Goal: Task Accomplishment & Management: Manage account settings

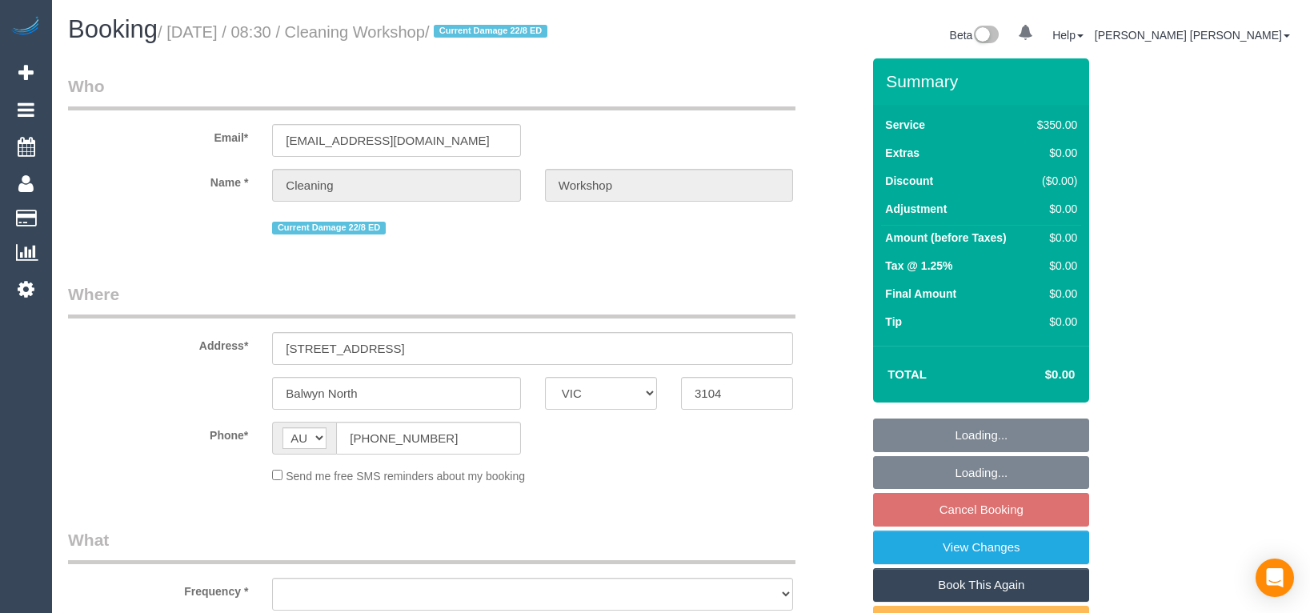
select select "VIC"
select select "object:521"
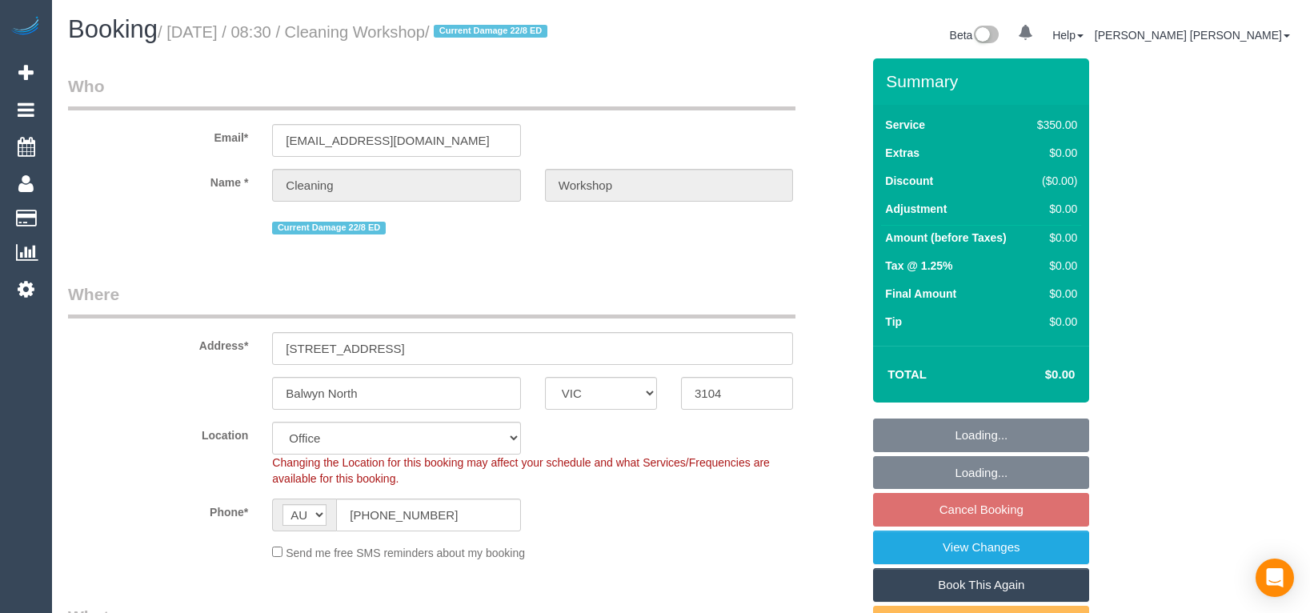
select select "number:28"
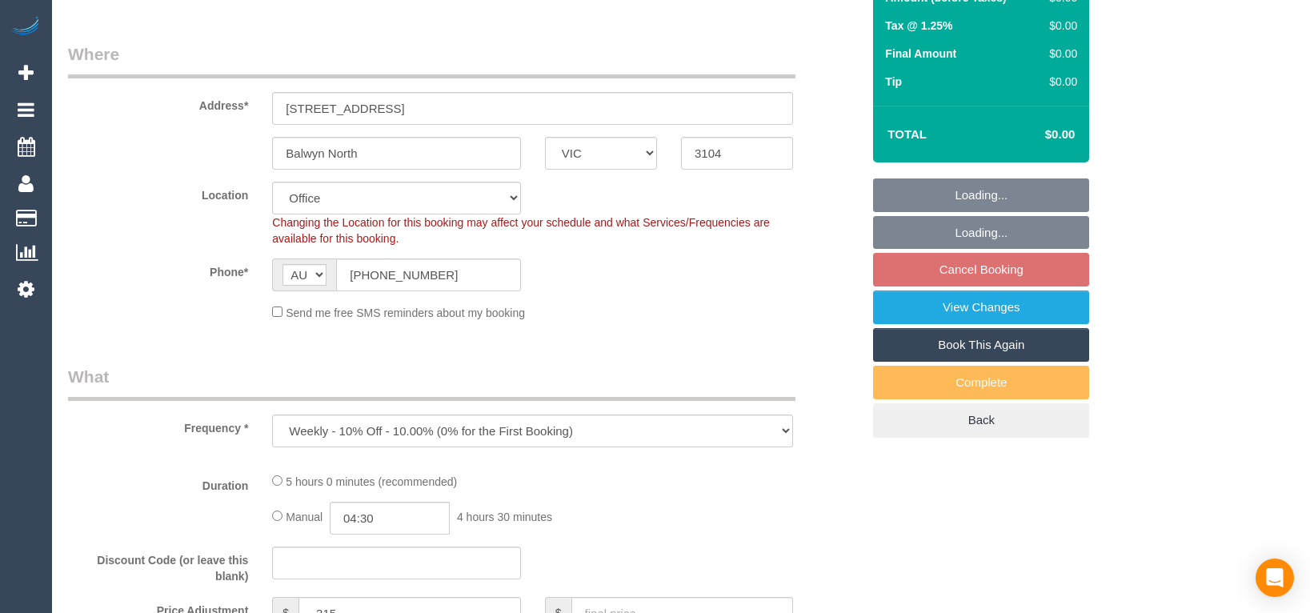
select select "300"
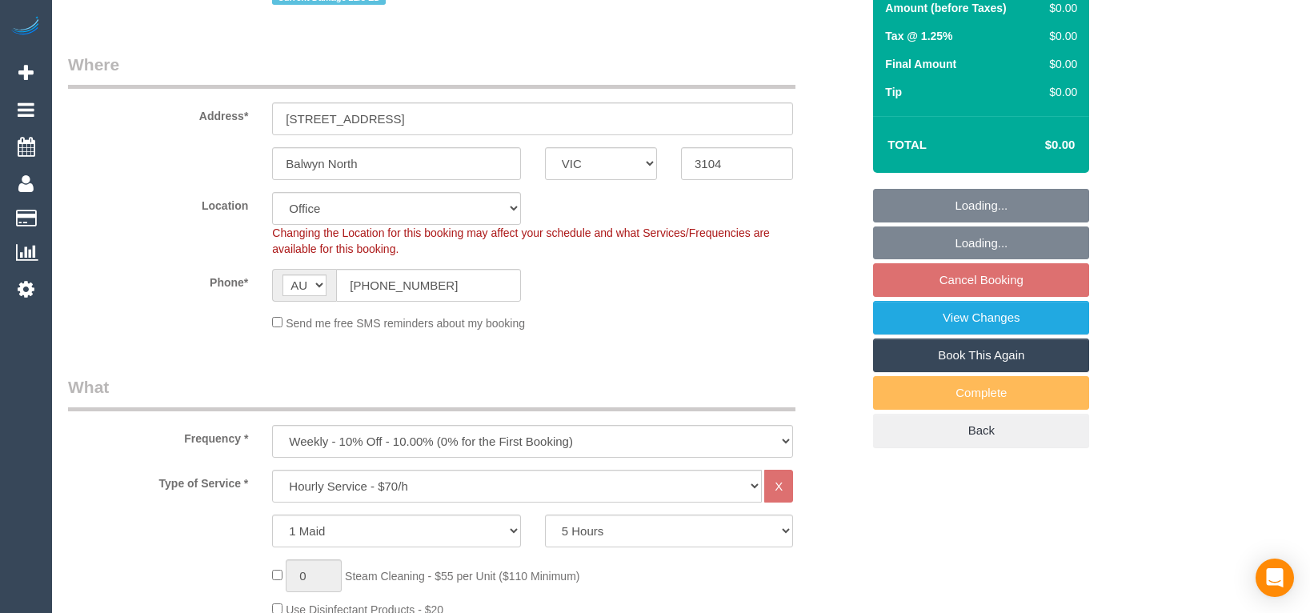
select select "object:863"
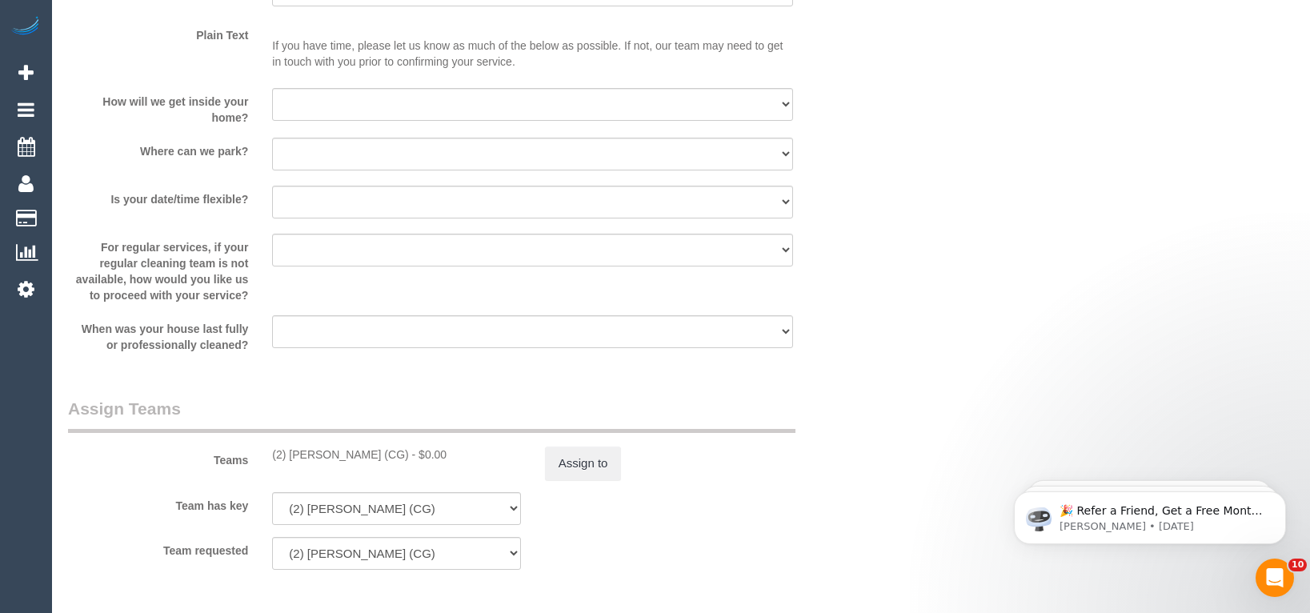
scroll to position [2561, 0]
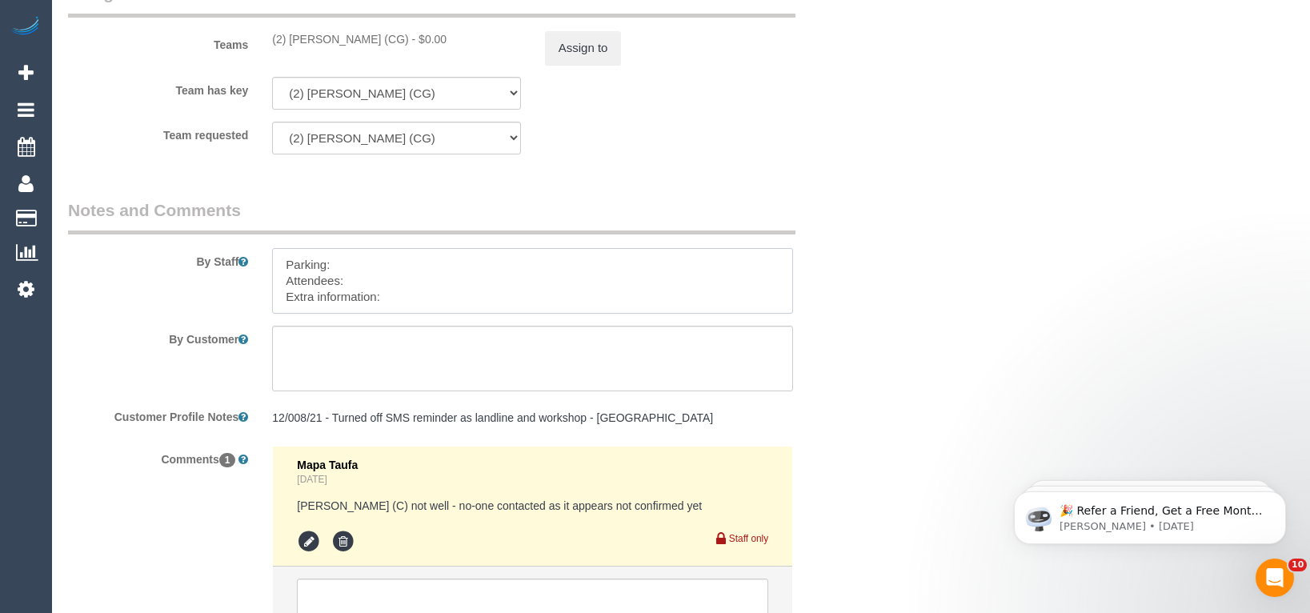
click at [419, 299] on textarea at bounding box center [532, 281] width 521 height 66
paste textarea "The candidates for [DATE] are [PERSON_NAME] (Co) [PHONE_NUMBER], [PERSON_NAME] …"
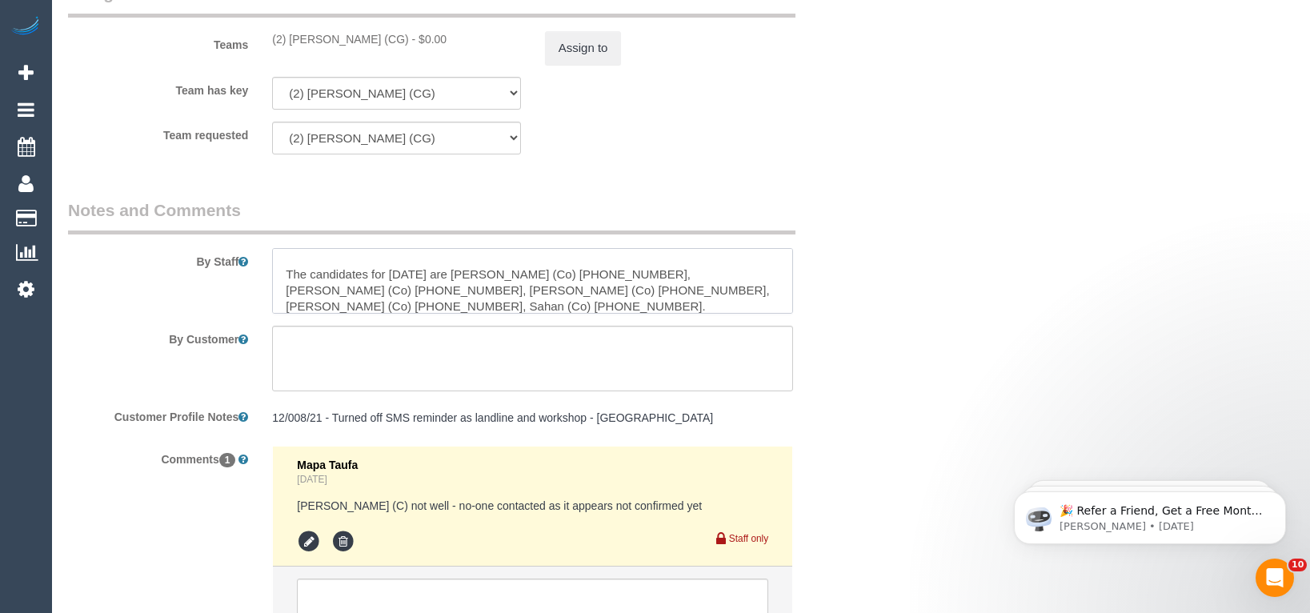
click at [367, 258] on textarea at bounding box center [532, 281] width 521 height 66
paste textarea "[PERSON_NAME]"
paste textarea "414418901"
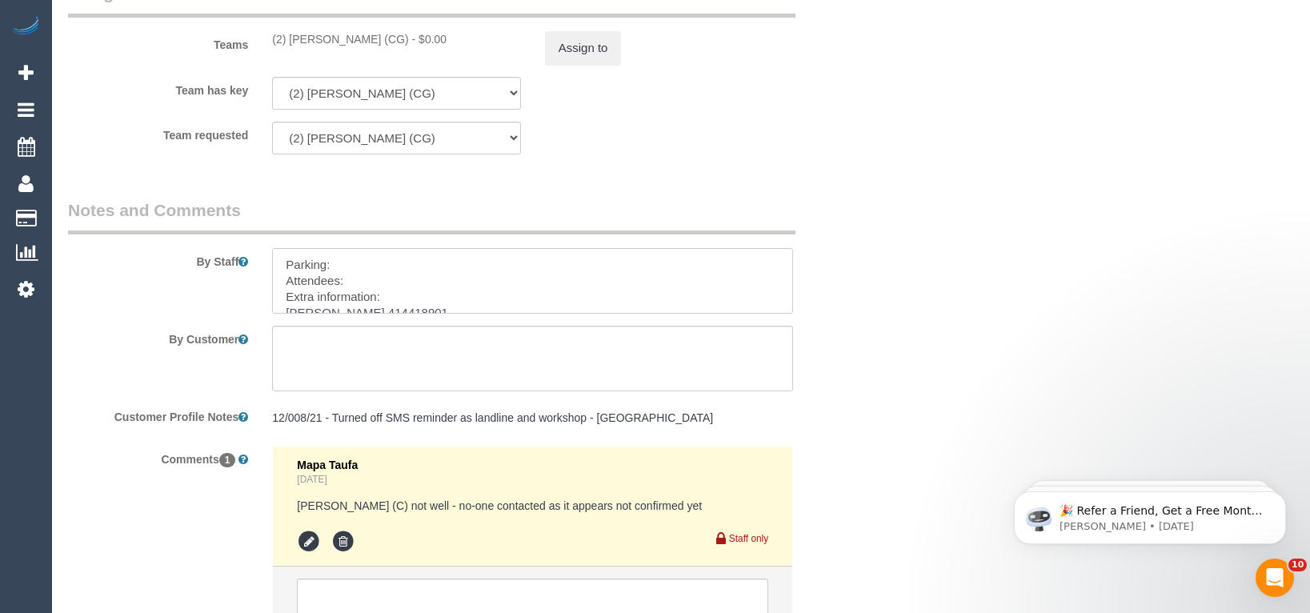
scroll to position [80, 0]
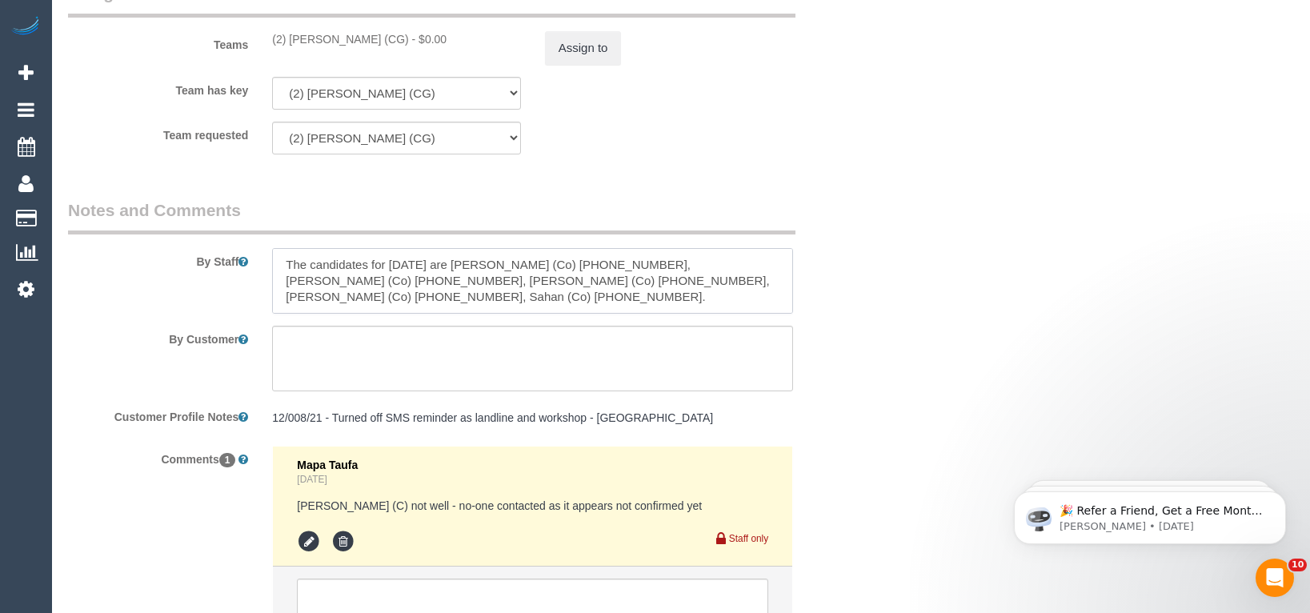
click at [361, 253] on textarea at bounding box center [532, 281] width 521 height 66
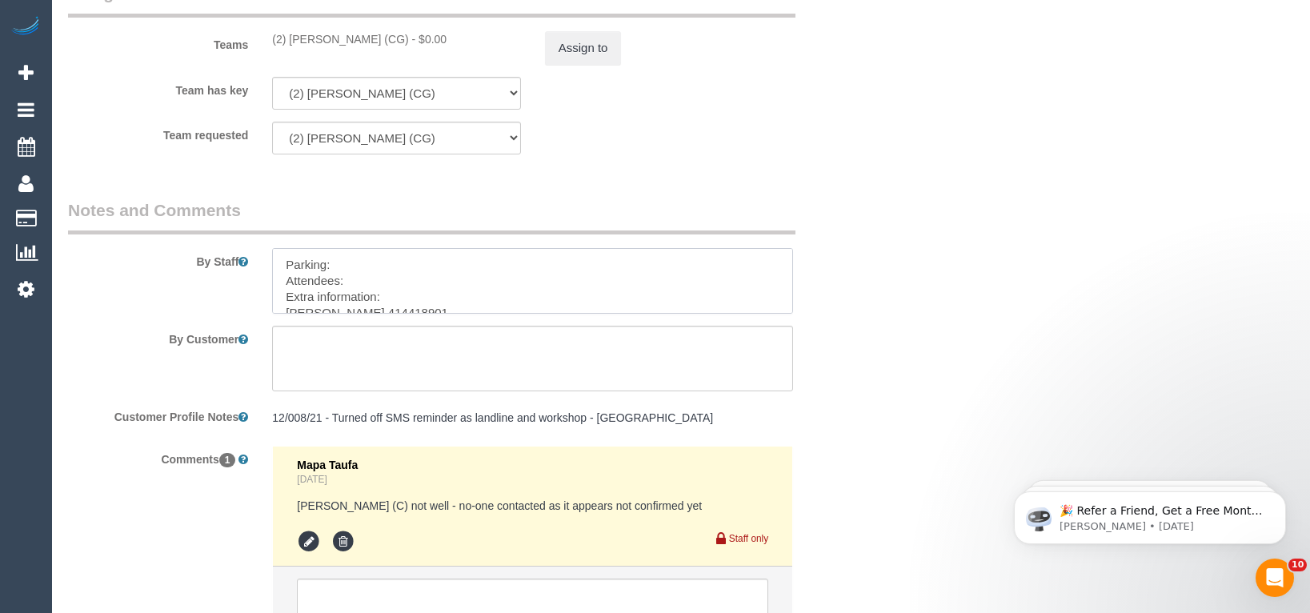
scroll to position [7, 0]
click at [389, 286] on textarea at bounding box center [532, 281] width 521 height 66
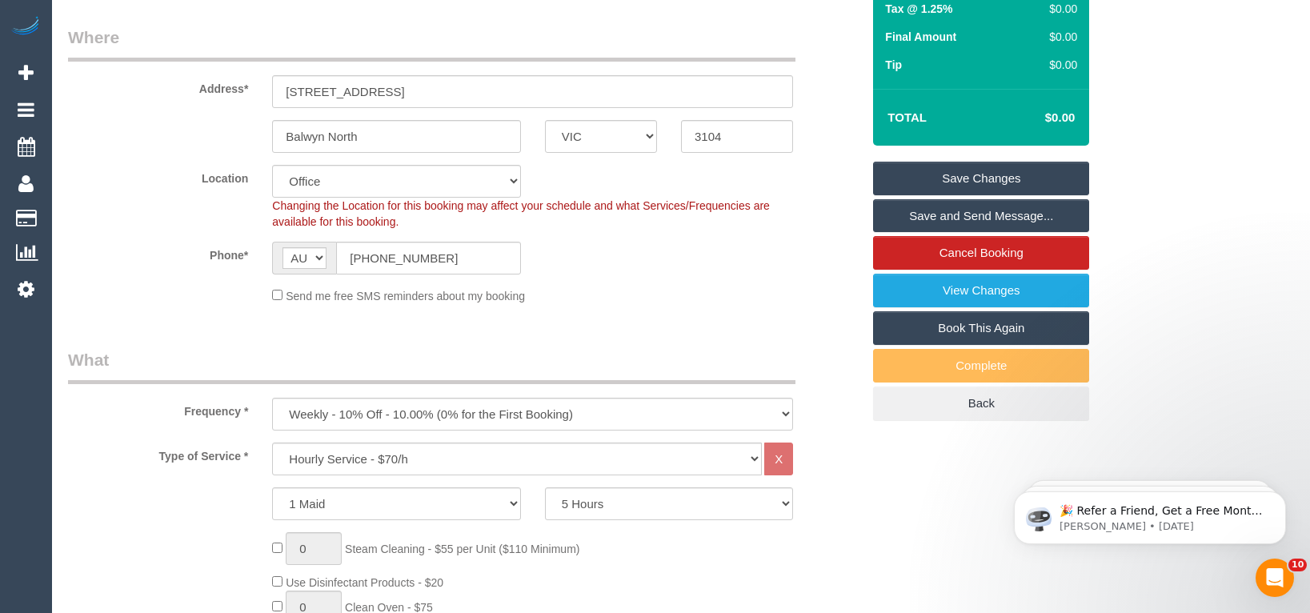
scroll to position [229, 0]
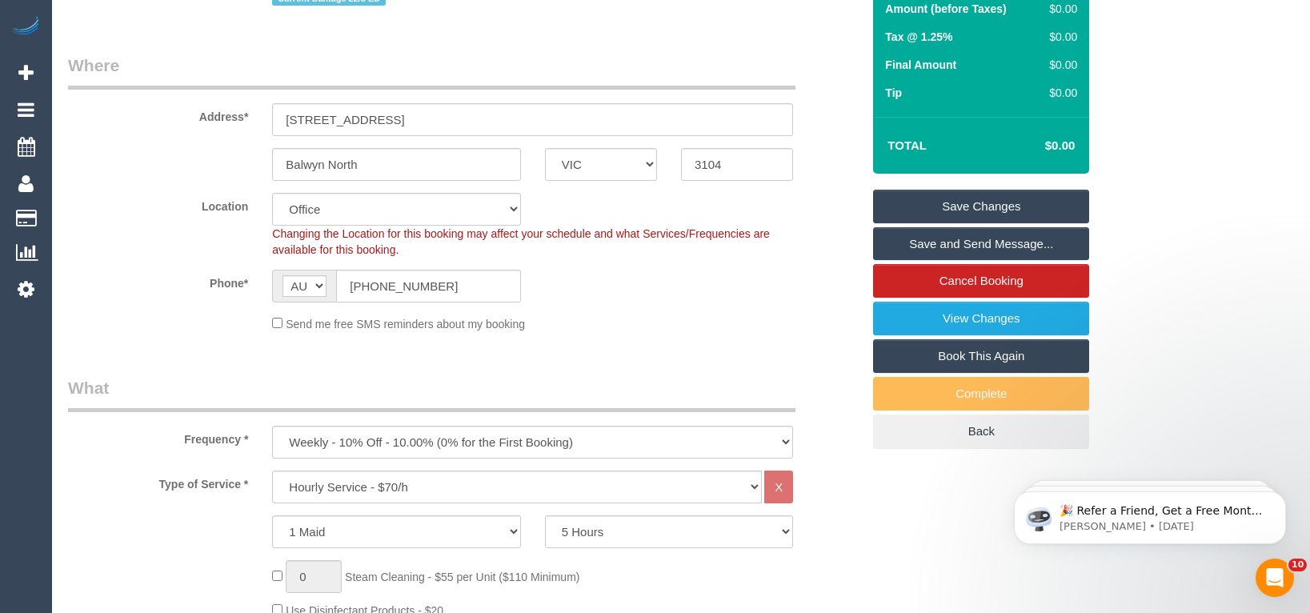
type textarea "Parking: Attendees: Extra information: [PERSON_NAME] - 414418901 The candidates…"
click at [988, 214] on link "Save Changes" at bounding box center [981, 207] width 216 height 34
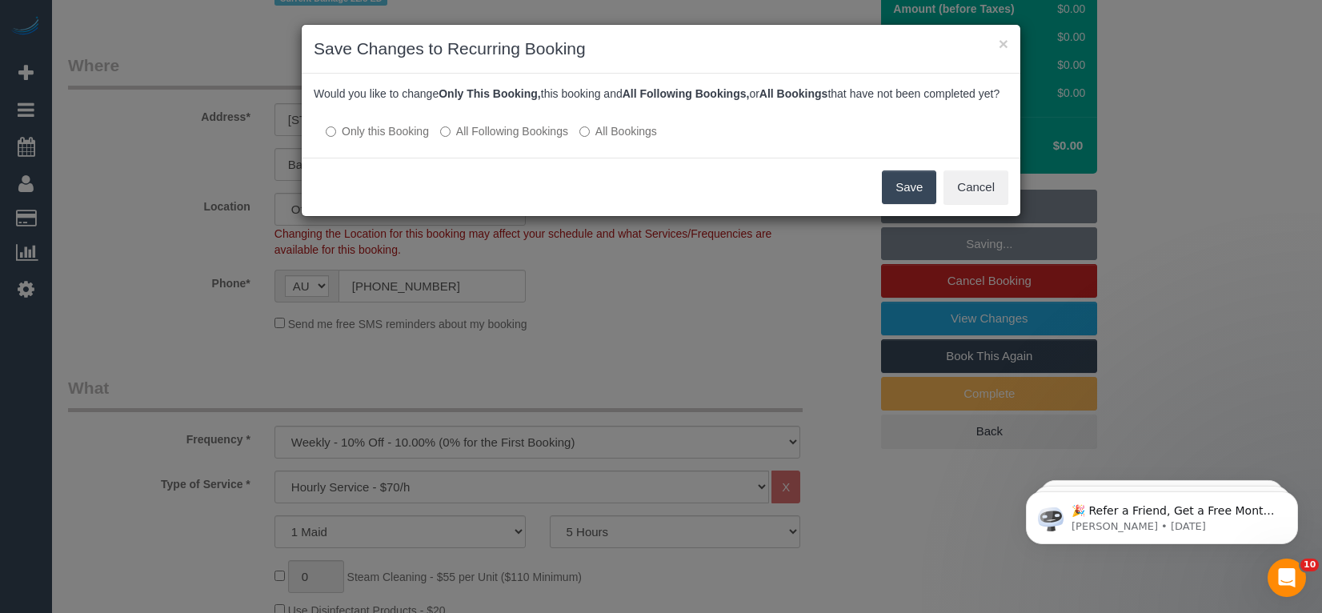
click at [905, 204] on button "Save" at bounding box center [909, 187] width 54 height 34
